Goal: Transaction & Acquisition: Purchase product/service

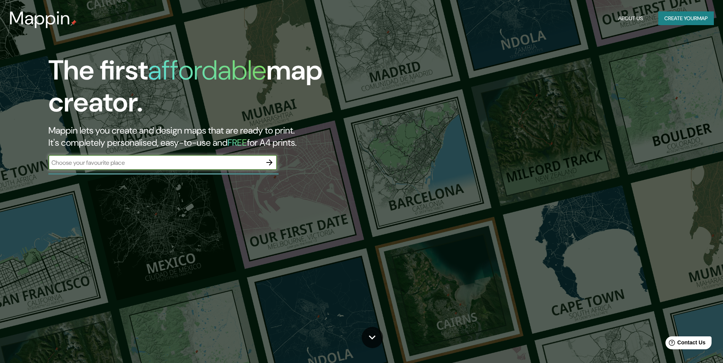
click at [131, 165] on input "text" at bounding box center [154, 162] width 213 height 9
type input "tepic"
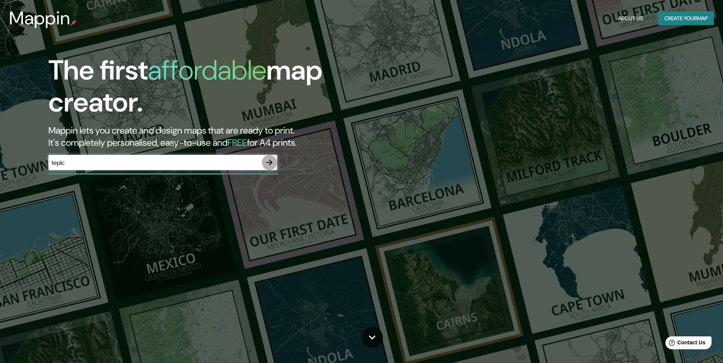
click at [267, 163] on icon "button" at bounding box center [269, 162] width 9 height 9
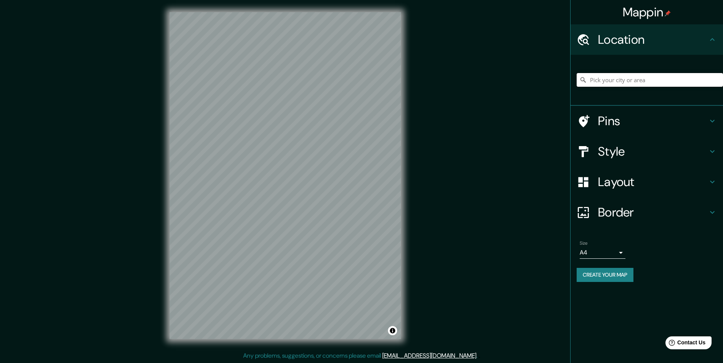
click at [654, 85] on input "Pick your city or area" at bounding box center [649, 80] width 146 height 14
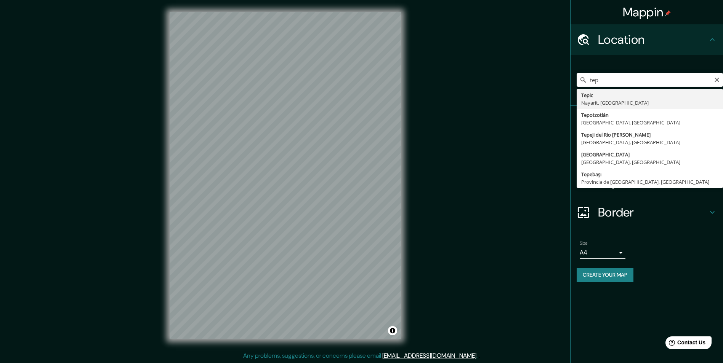
type input "Tepic, [GEOGRAPHIC_DATA], [GEOGRAPHIC_DATA]"
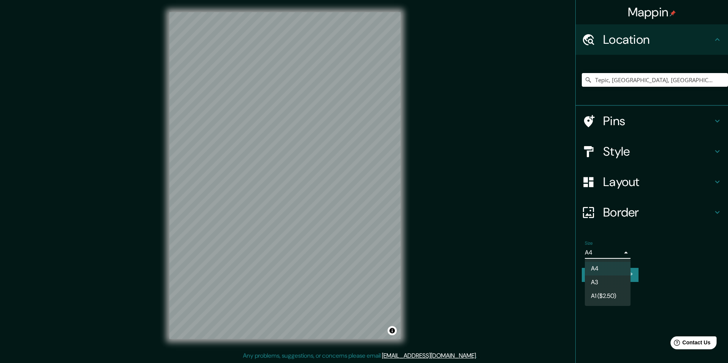
click at [603, 251] on body "Mappin Location [GEOGRAPHIC_DATA], [GEOGRAPHIC_DATA], [GEOGRAPHIC_DATA] Pins St…" at bounding box center [364, 181] width 728 height 363
click at [608, 269] on li "A4" at bounding box center [608, 269] width 46 height 14
click at [610, 253] on body "Mappin Location [GEOGRAPHIC_DATA], [GEOGRAPHIC_DATA], [GEOGRAPHIC_DATA] Pins St…" at bounding box center [364, 181] width 728 height 363
click at [607, 280] on li "A3" at bounding box center [608, 283] width 46 height 14
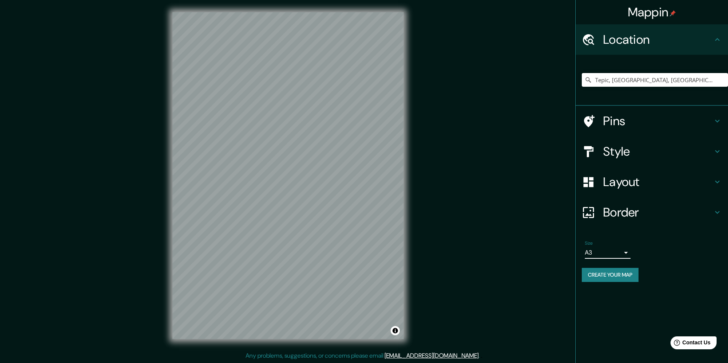
click at [614, 253] on body "Mappin Location [GEOGRAPHIC_DATA], [GEOGRAPHIC_DATA], [GEOGRAPHIC_DATA] Pins St…" at bounding box center [364, 181] width 728 height 363
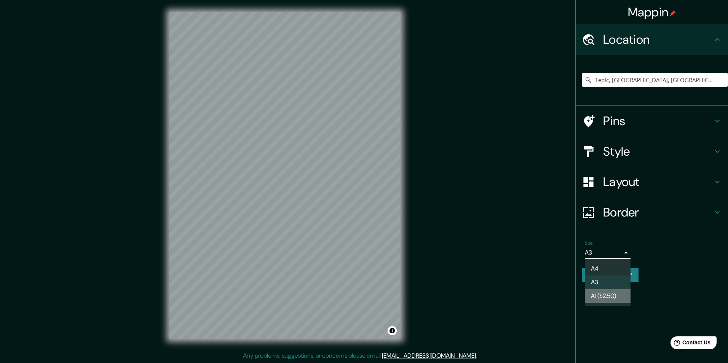
click at [610, 298] on li "A1 ($2.50)" at bounding box center [608, 297] width 46 height 14
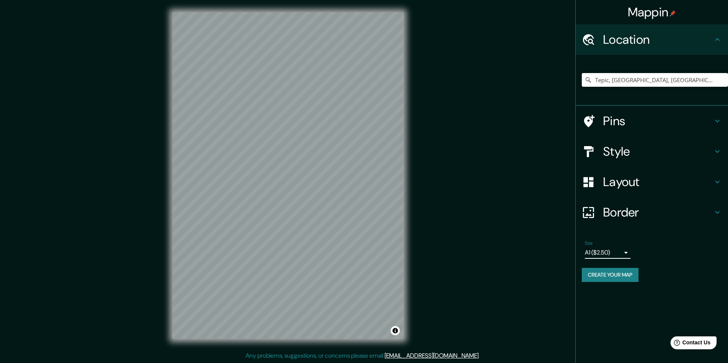
click at [611, 254] on body "Mappin Location [GEOGRAPHIC_DATA], [GEOGRAPHIC_DATA], [GEOGRAPHIC_DATA] Pins St…" at bounding box center [364, 181] width 728 height 363
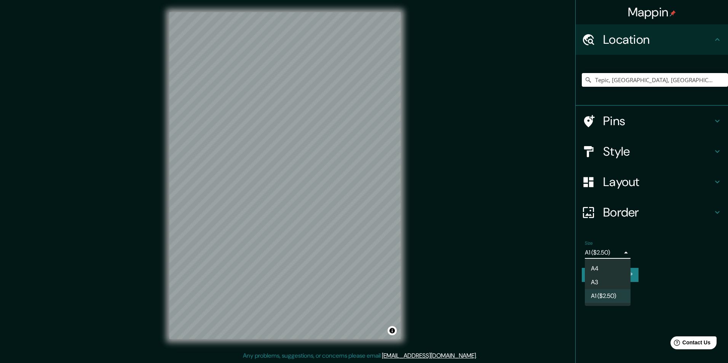
click at [606, 272] on li "A4" at bounding box center [608, 269] width 46 height 14
type input "single"
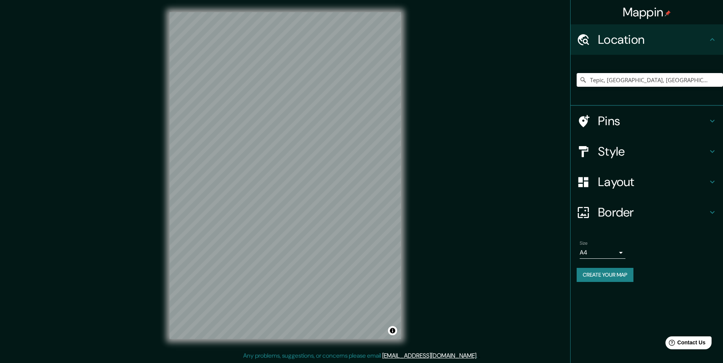
click at [640, 179] on h4 "Layout" at bounding box center [653, 181] width 110 height 15
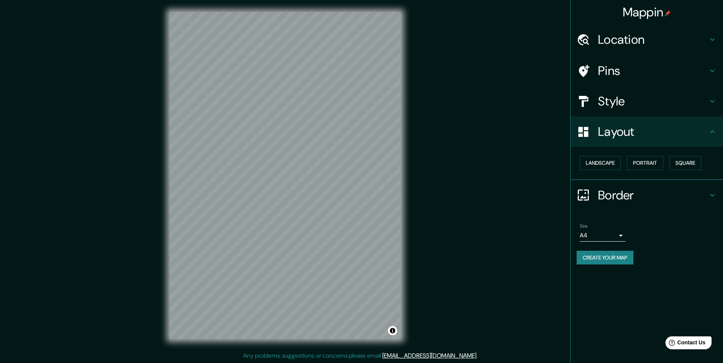
click at [643, 130] on h4 "Layout" at bounding box center [653, 131] width 110 height 15
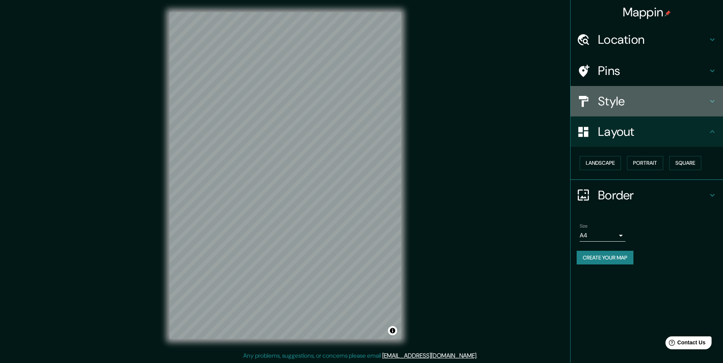
click at [641, 96] on h4 "Style" at bounding box center [653, 101] width 110 height 15
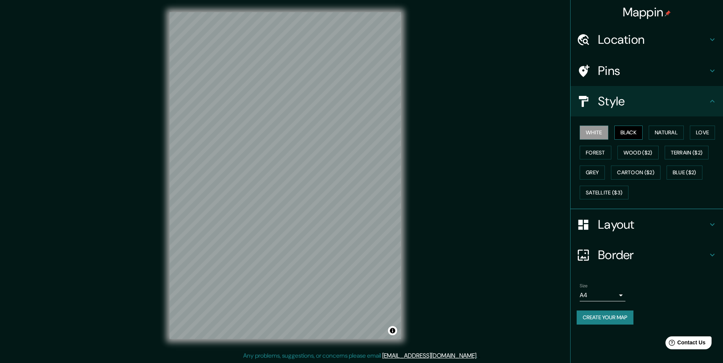
click at [627, 134] on button "Black" at bounding box center [628, 133] width 29 height 14
click at [599, 134] on button "White" at bounding box center [593, 133] width 29 height 14
click at [662, 134] on button "Natural" at bounding box center [665, 133] width 35 height 14
click at [712, 137] on button "Love" at bounding box center [702, 133] width 25 height 14
click at [590, 155] on button "Forest" at bounding box center [595, 153] width 32 height 14
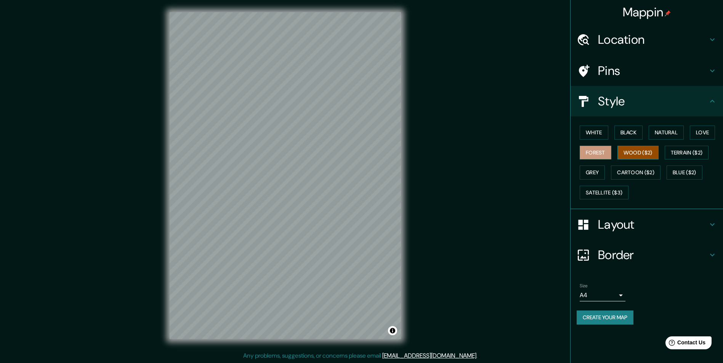
click at [627, 154] on button "Wood ($2)" at bounding box center [637, 153] width 41 height 14
click at [595, 156] on button "Forest" at bounding box center [595, 153] width 32 height 14
click at [599, 173] on button "Grey" at bounding box center [591, 173] width 25 height 14
